Goal: Complete application form

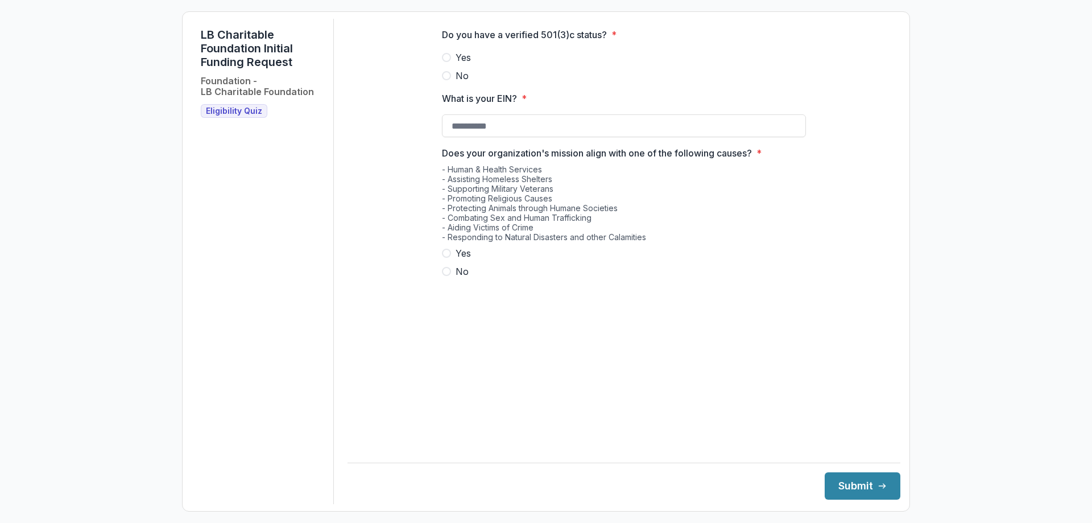
click at [455, 64] on label "Yes" at bounding box center [624, 58] width 364 height 14
click at [446, 258] on span at bounding box center [446, 252] width 9 height 9
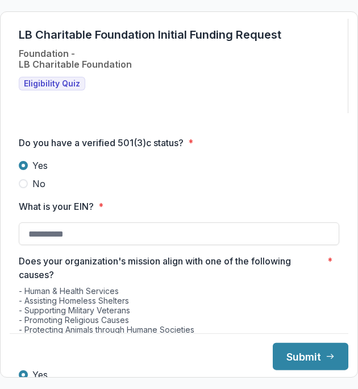
click at [66, 237] on input "What is your EIN? *" at bounding box center [179, 233] width 321 height 23
type input "**********"
click at [326, 360] on icon "submit" at bounding box center [330, 356] width 9 height 9
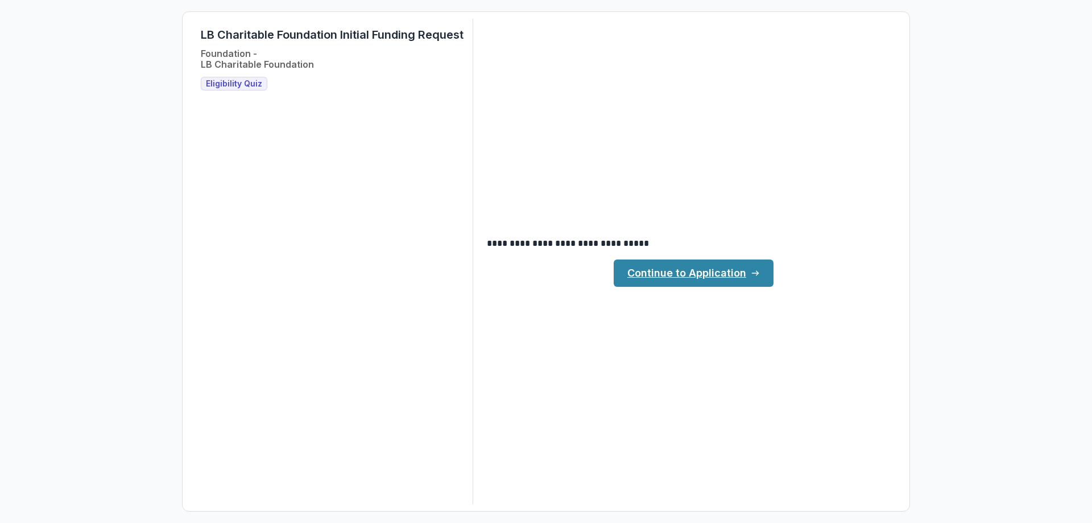
click at [688, 284] on link "Continue to Application" at bounding box center [694, 272] width 160 height 27
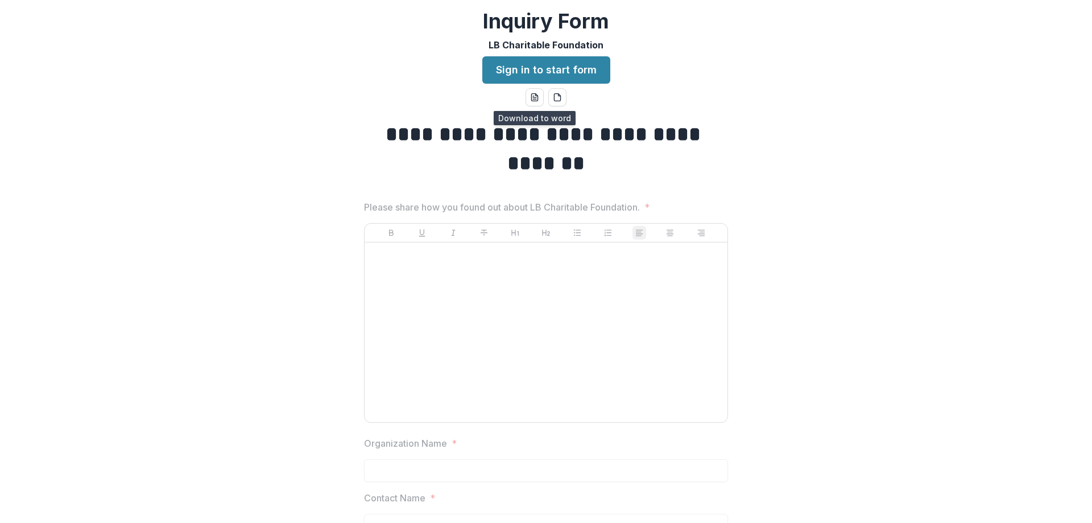
click at [530, 98] on icon "word-download" at bounding box center [534, 97] width 9 height 9
